Goal: Transaction & Acquisition: Purchase product/service

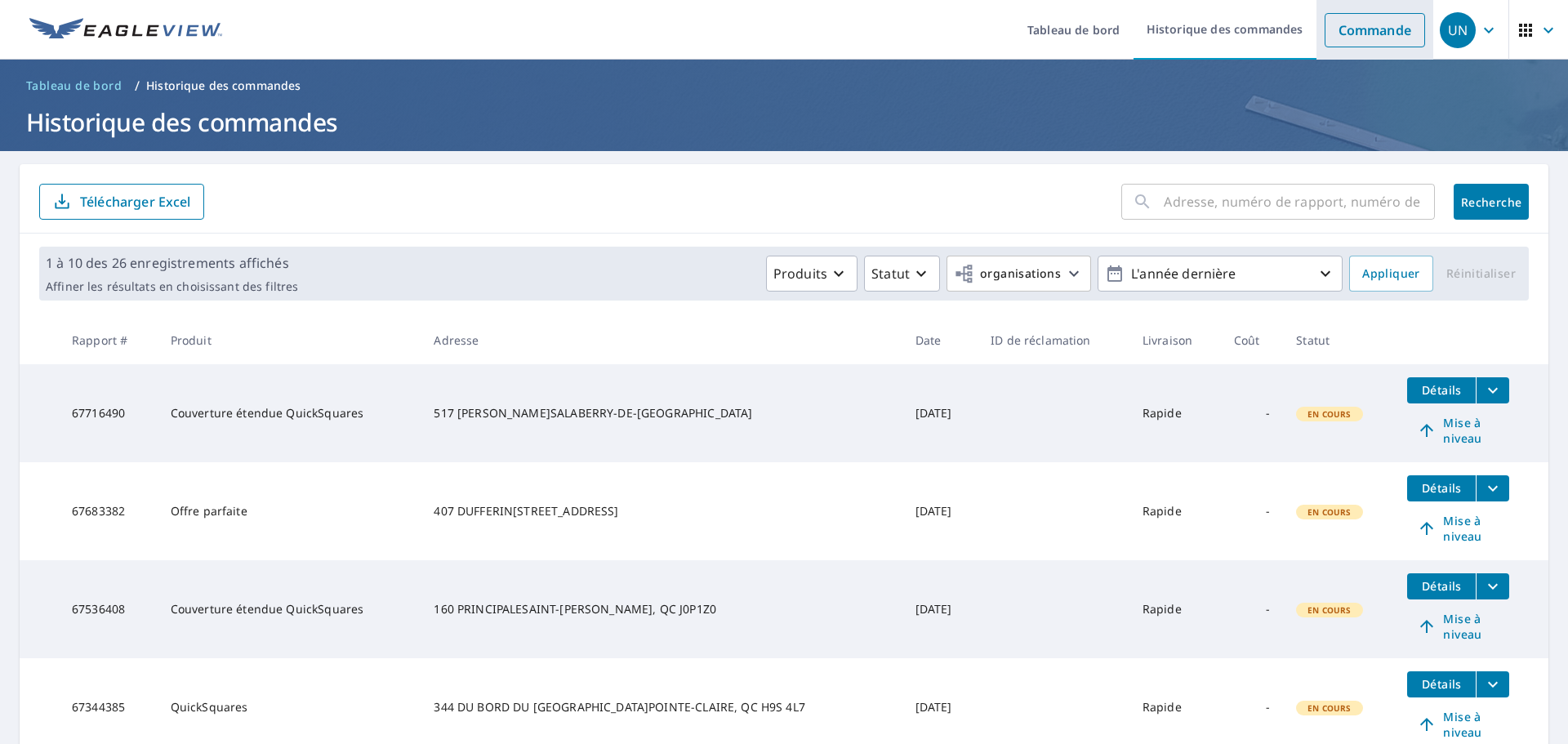
click at [1364, 23] on font "Commande" at bounding box center [1374, 30] width 73 height 18
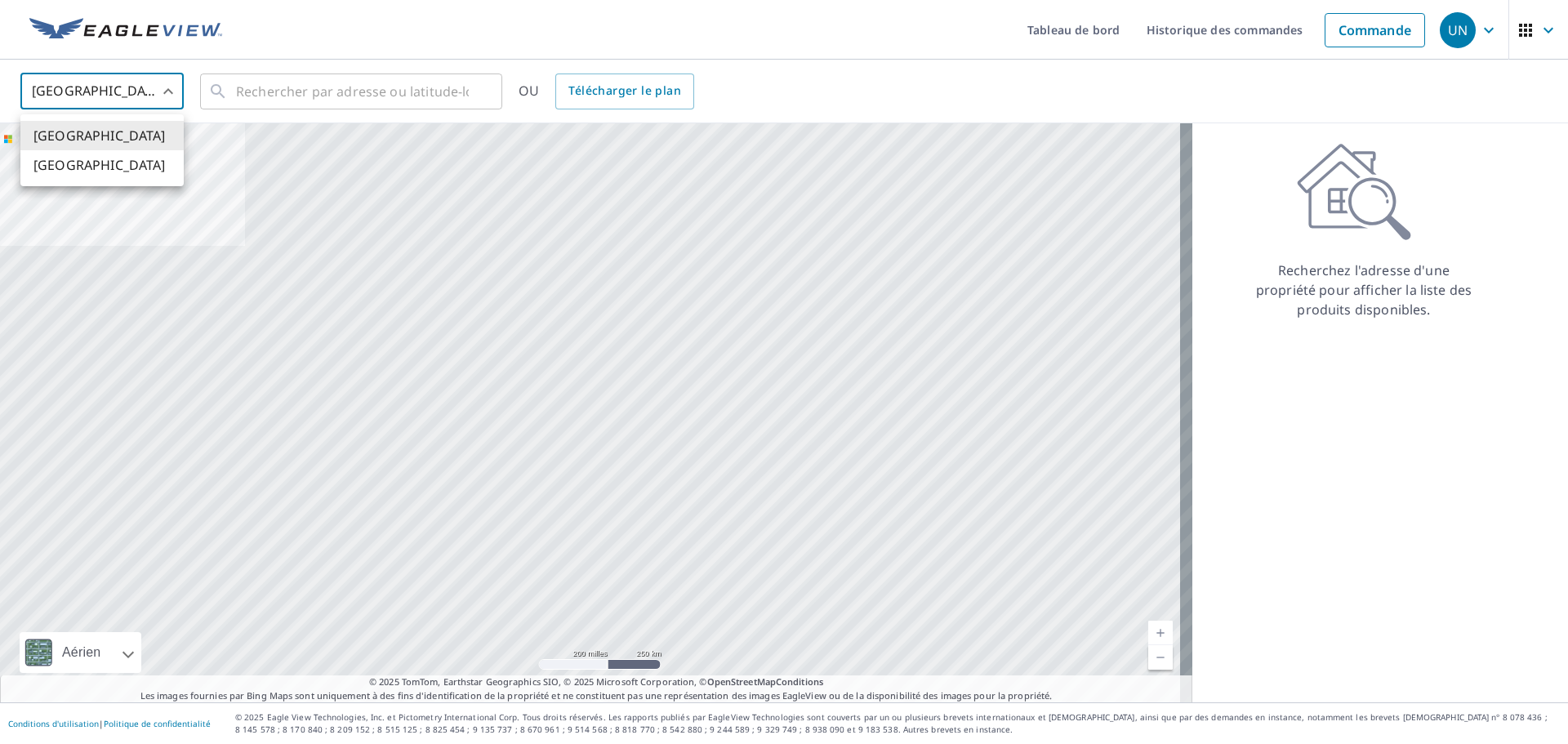
click at [163, 92] on body "UN UN Tableau de bord Historique des commandes Commande UN États-Unis US ​ ​ OU…" at bounding box center [784, 372] width 1568 height 744
click at [143, 169] on li "Canada" at bounding box center [102, 167] width 163 height 31
type input "CA"
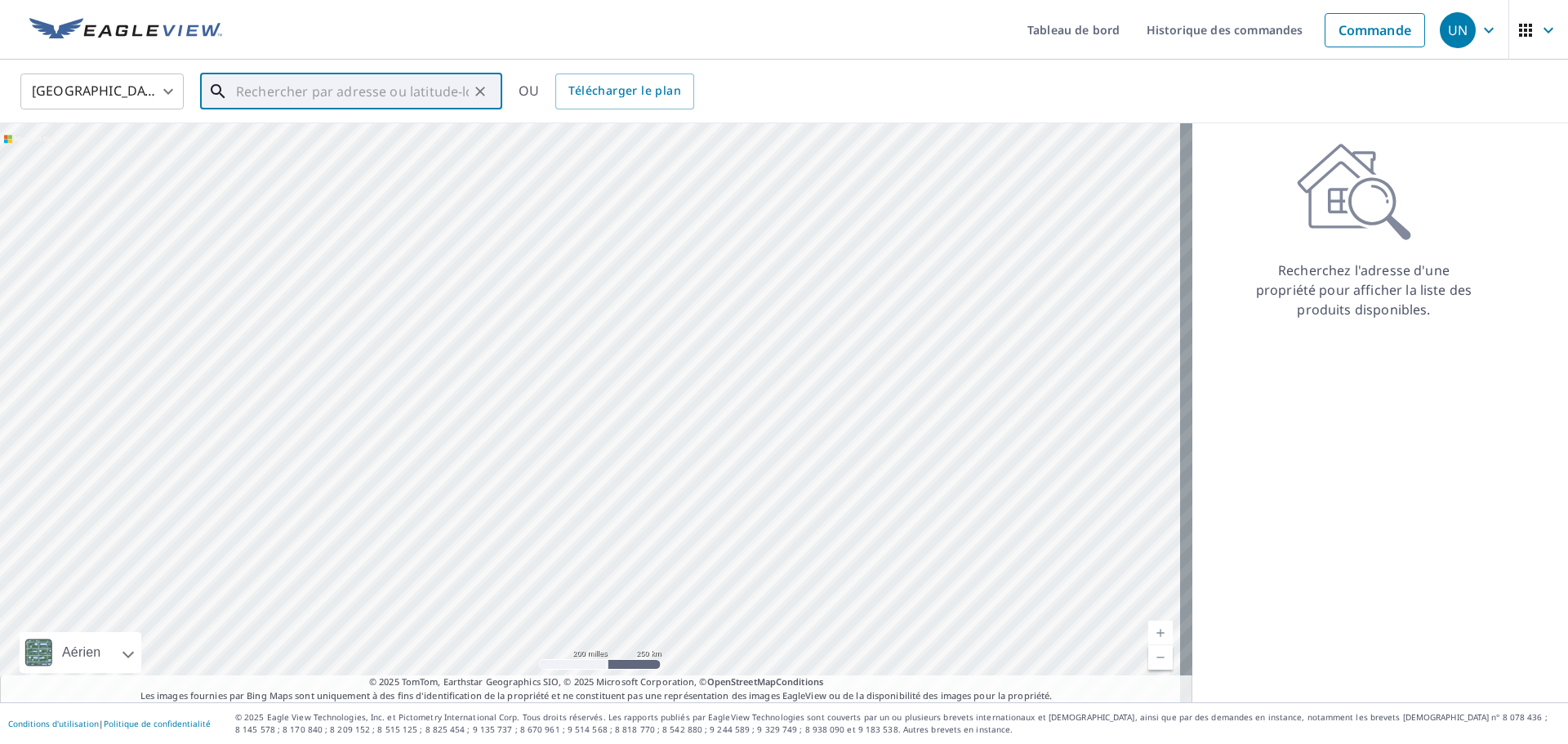
click at [245, 93] on input "text" at bounding box center [352, 91] width 233 height 46
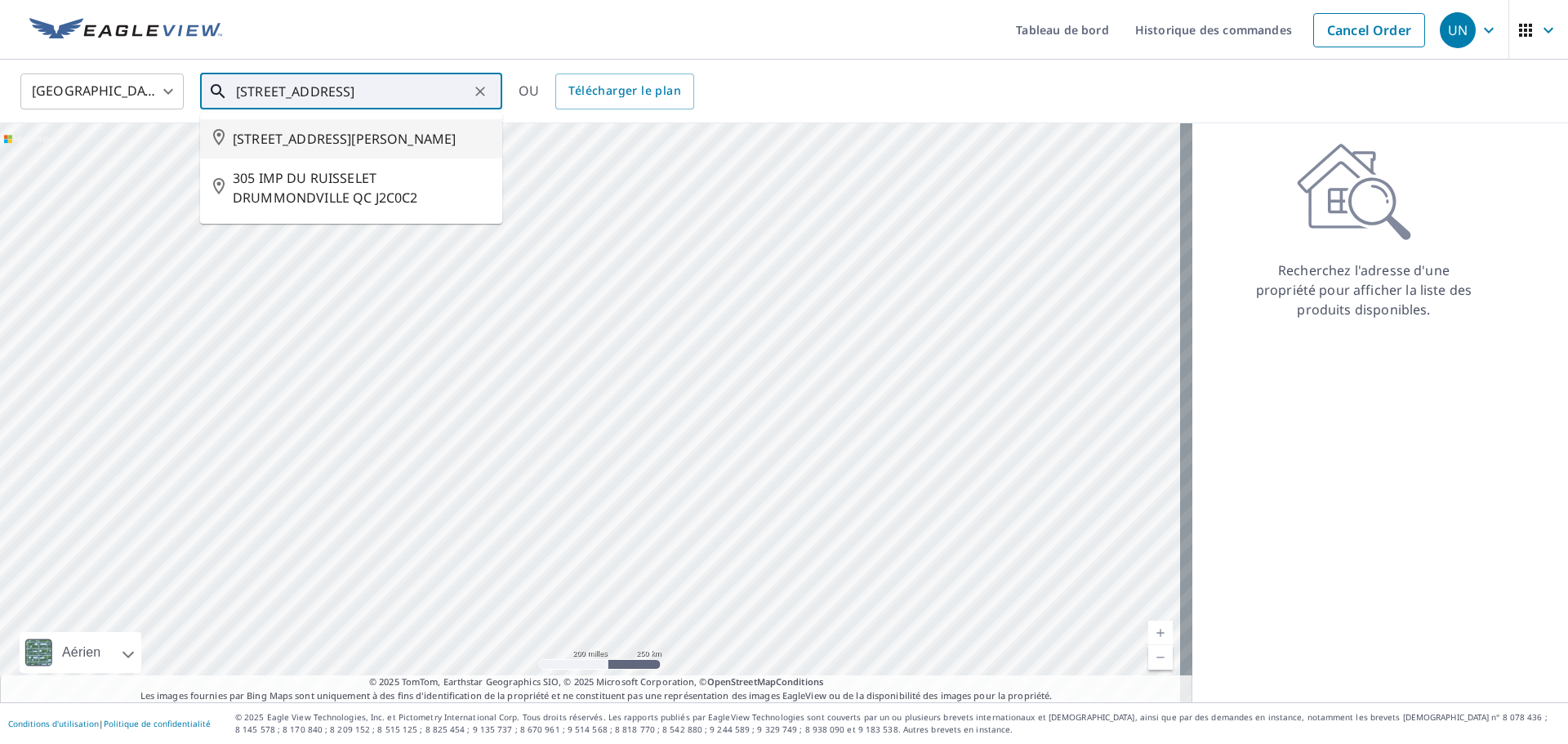
click at [367, 148] on span "305 RUE DU RUISSELET VAUDREUIL-DORION QC J7V0E1" at bounding box center [360, 138] width 256 height 19
type input "305 RUE DU RUISSELET VAUDREUIL-DORION QC J7V0E1"
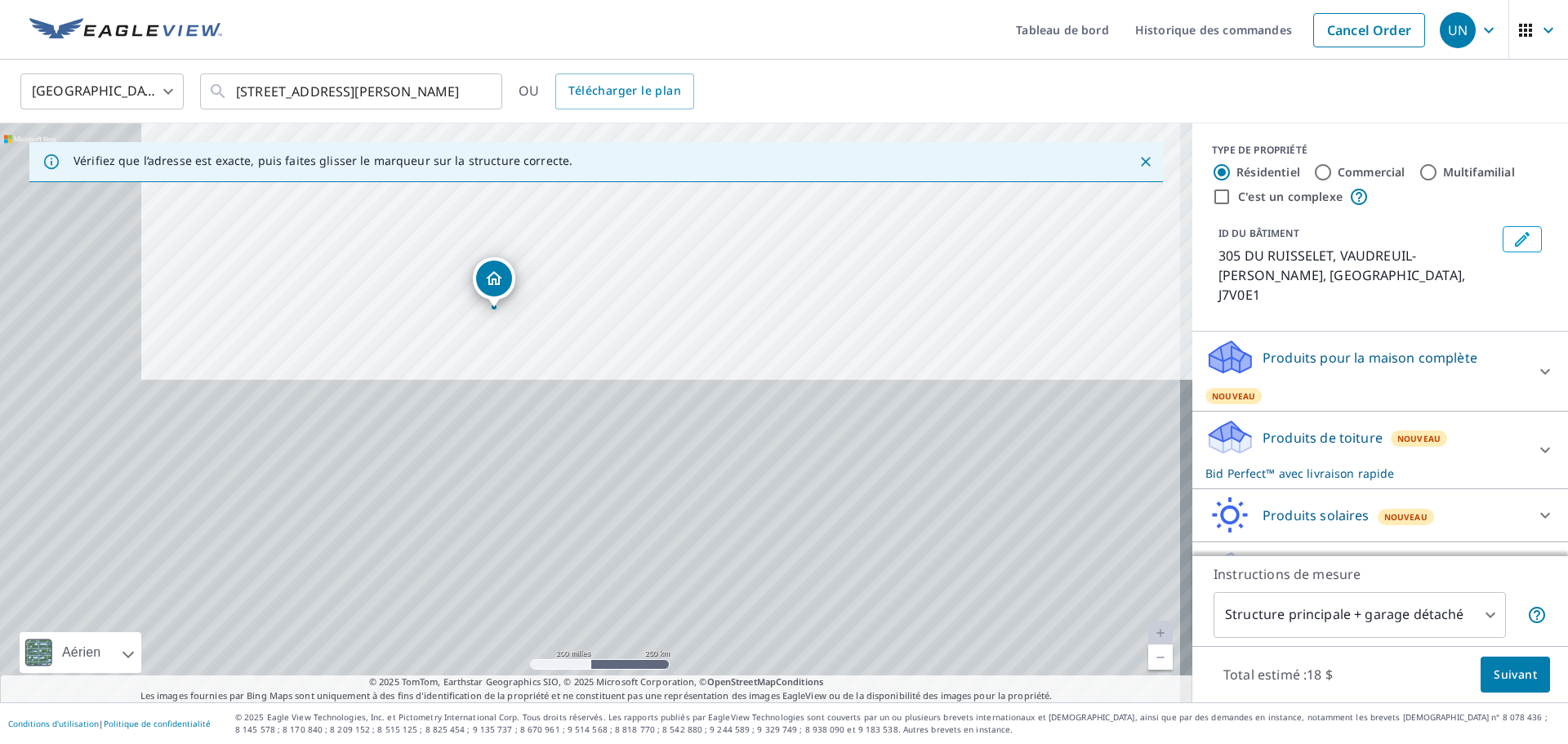
drag, startPoint x: 466, startPoint y: 525, endPoint x: 607, endPoint y: 204, distance: 350.6
click at [607, 204] on div "305 DU RUISSELET VAUDREUIL-DORION QC J7V0E1" at bounding box center [596, 413] width 1192 height 579
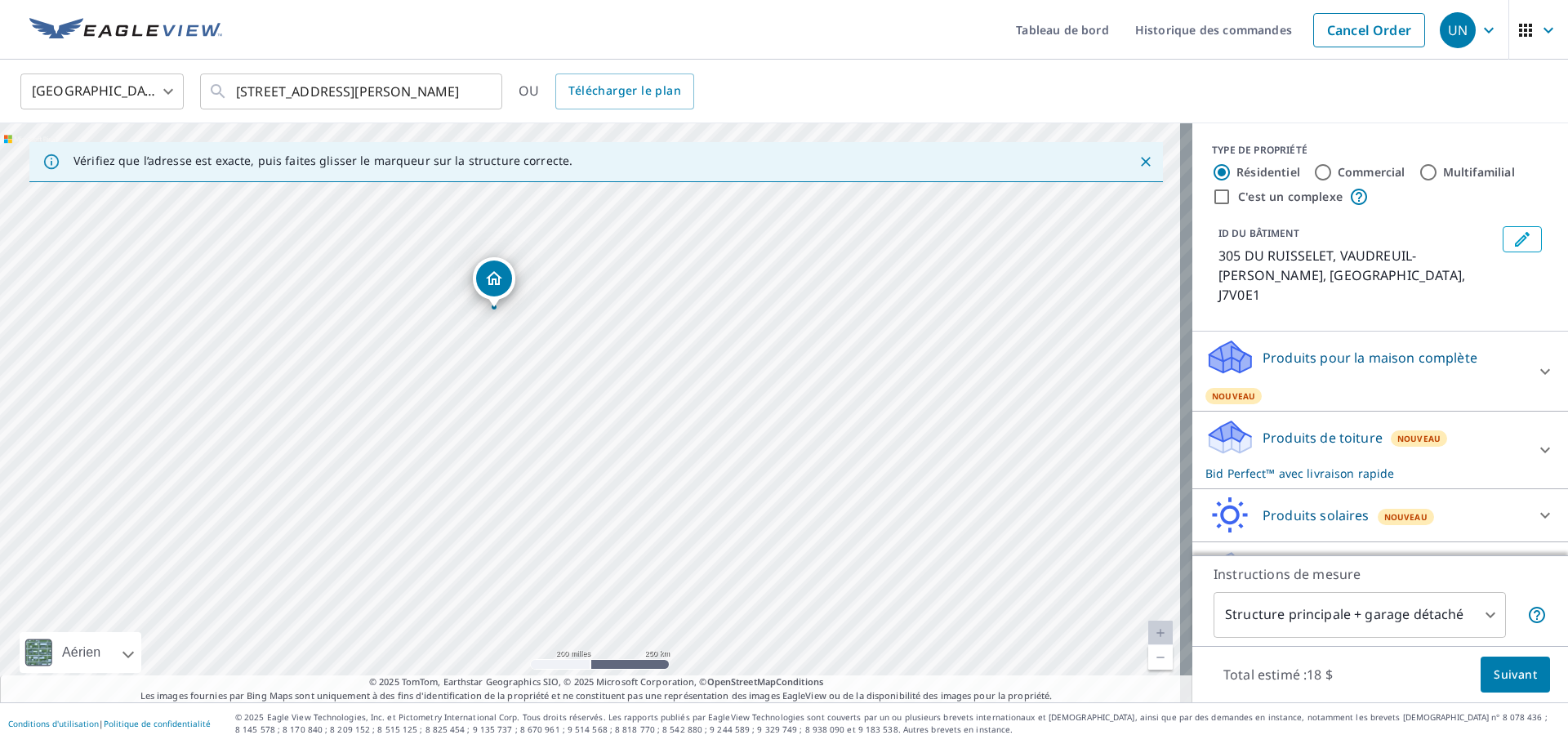
click at [1503, 666] on font "Suivant" at bounding box center [1515, 674] width 43 height 16
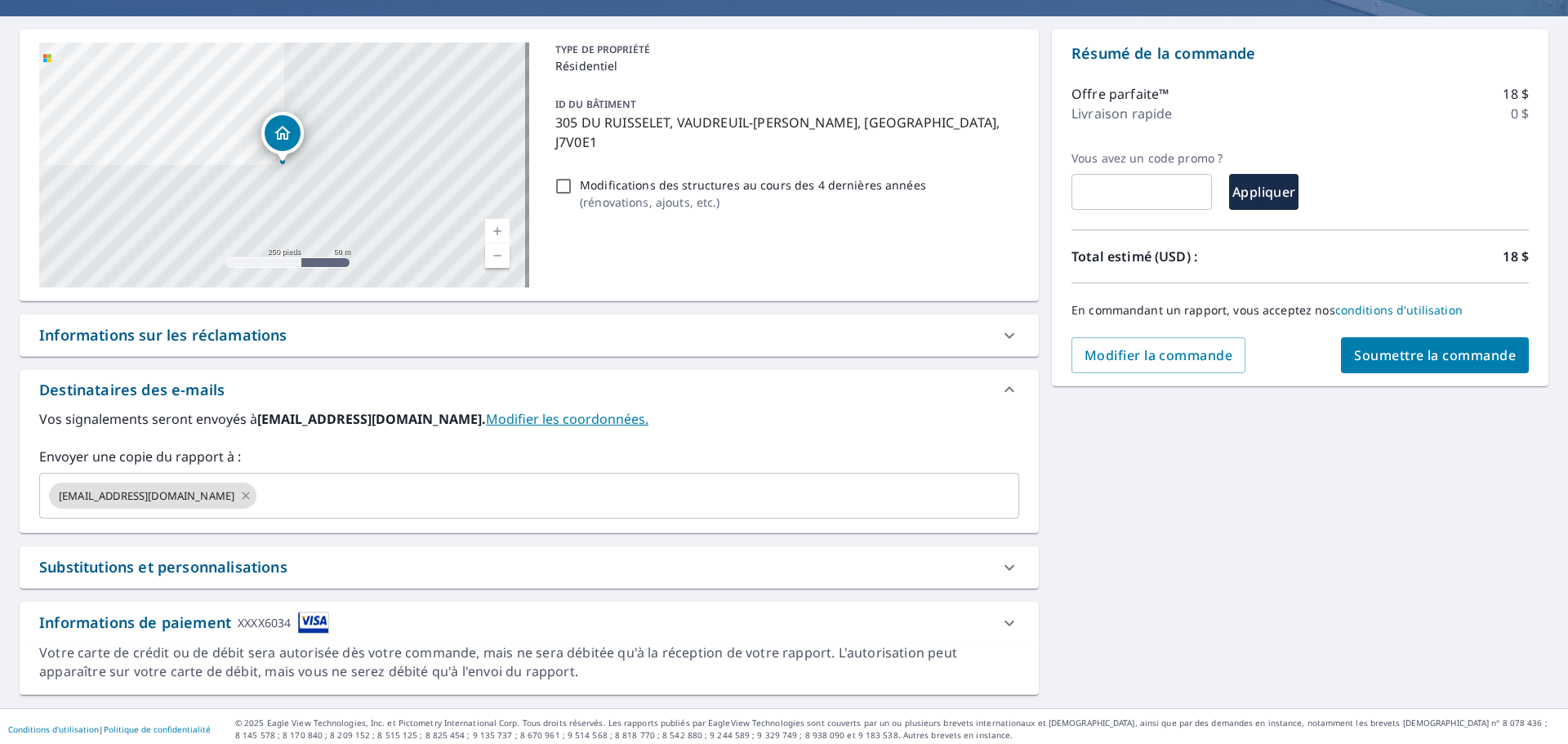
scroll to position [140, 0]
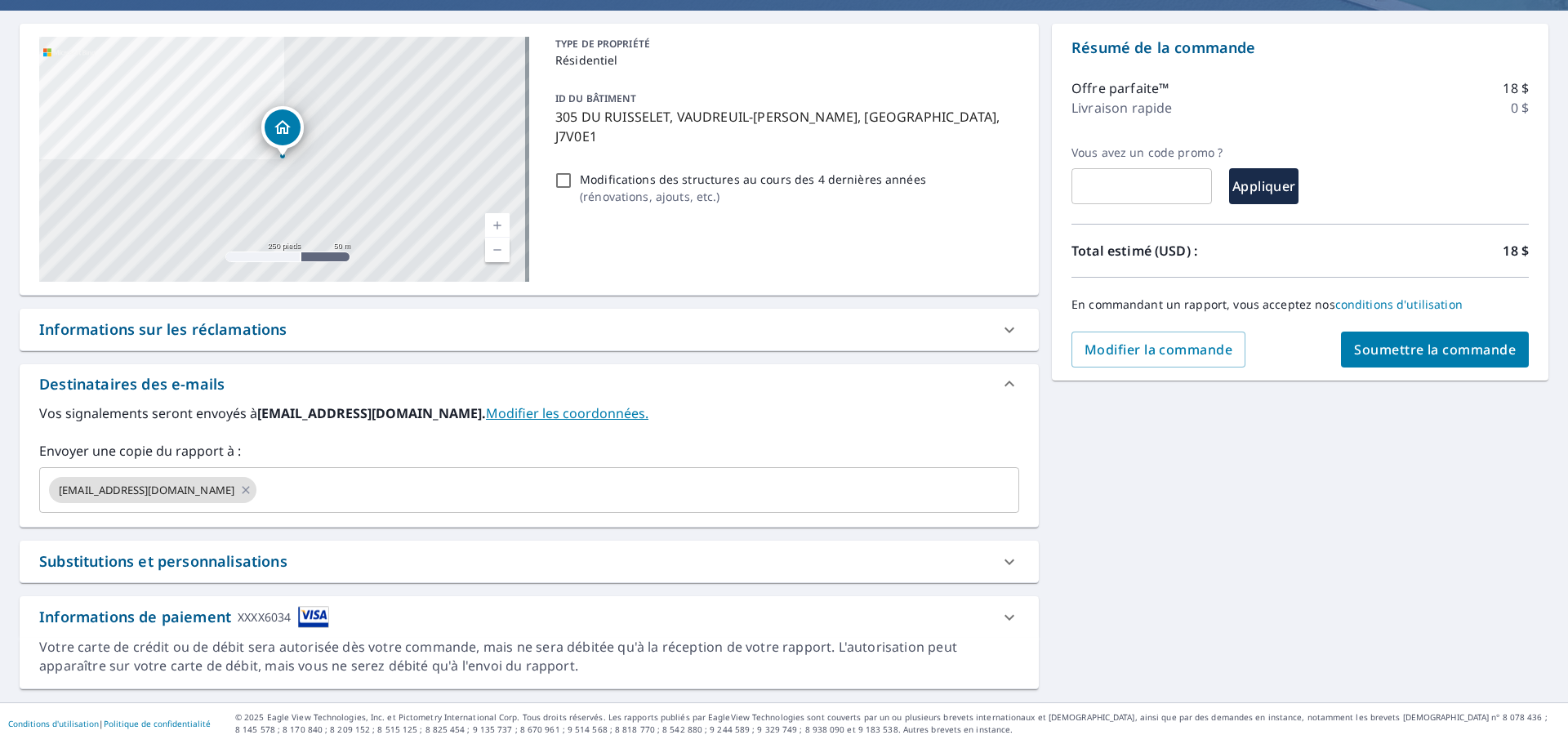
click at [1393, 348] on font "Soumettre la commande" at bounding box center [1435, 349] width 162 height 18
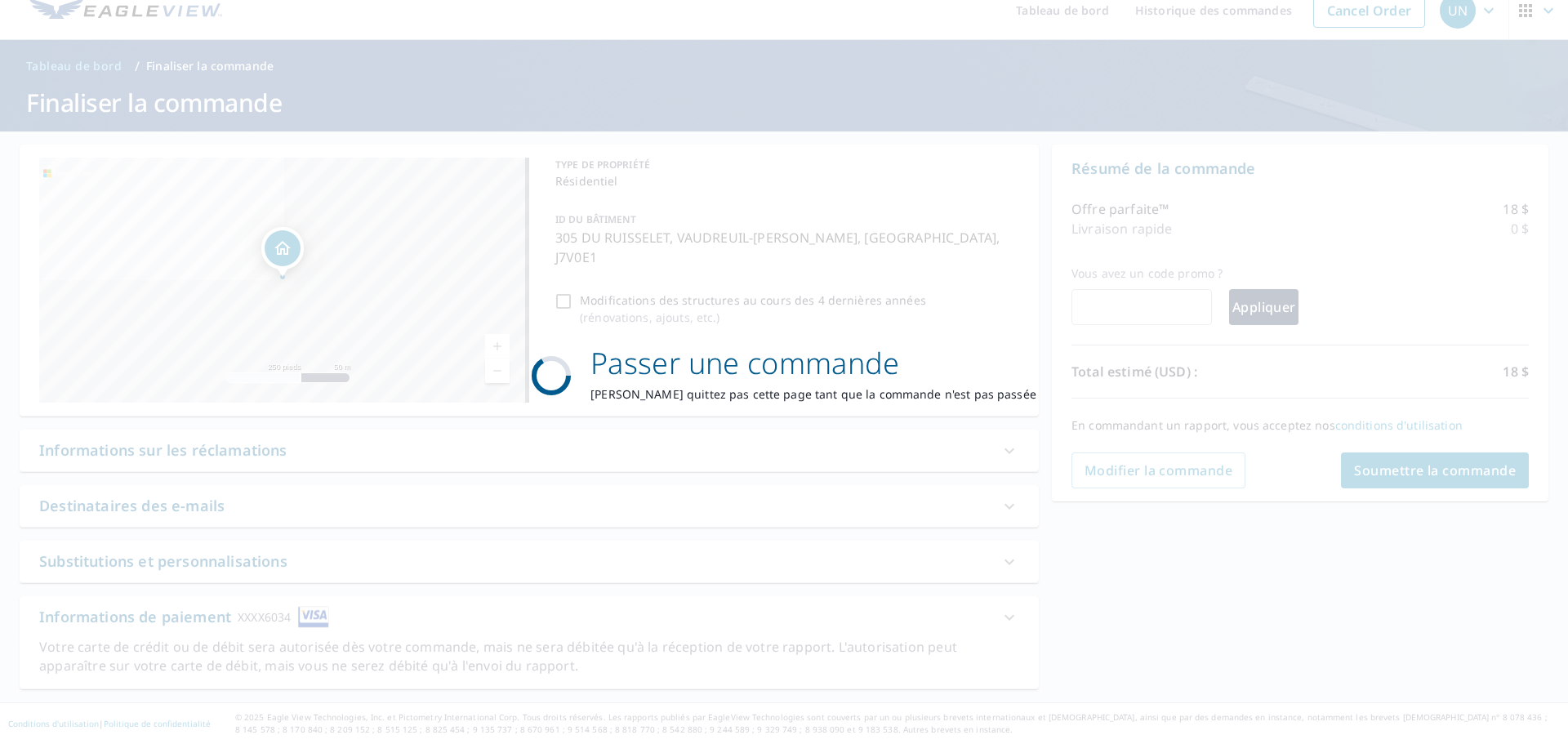
scroll to position [19, 0]
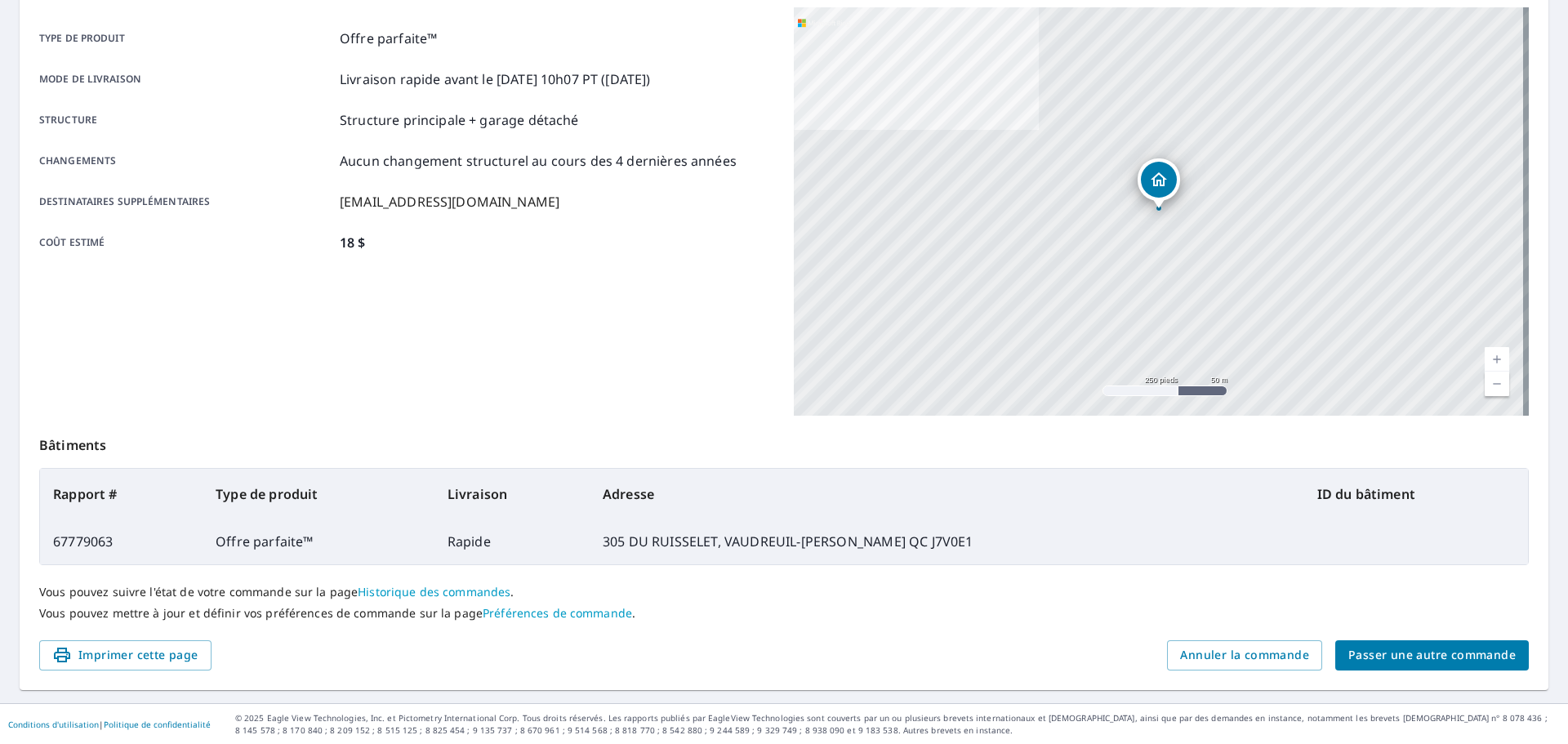
scroll to position [221, 0]
click at [186, 656] on font "Imprimer cette page" at bounding box center [138, 653] width 120 height 16
